Goal: Navigation & Orientation: Find specific page/section

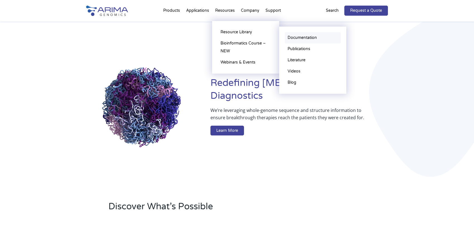
click at [304, 39] on link "Documentation" at bounding box center [313, 37] width 56 height 11
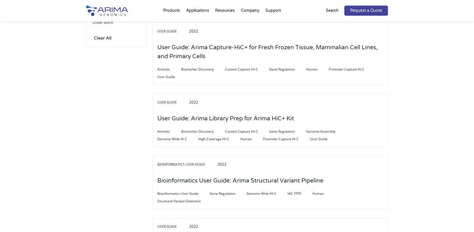
scroll to position [291, 0]
